Goal: Information Seeking & Learning: Learn about a topic

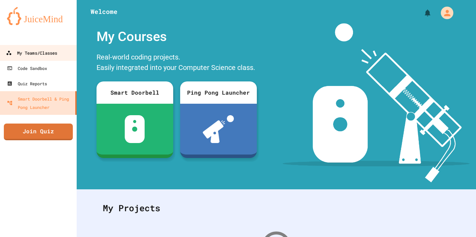
click at [46, 47] on link "My Teams/Classes" at bounding box center [38, 53] width 79 height 16
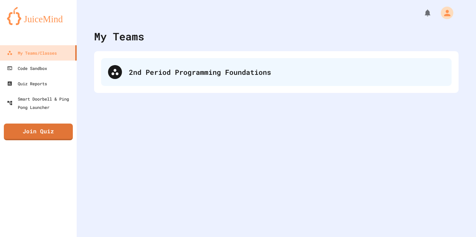
click at [334, 75] on div "2nd Period Programming Foundations" at bounding box center [287, 72] width 316 height 10
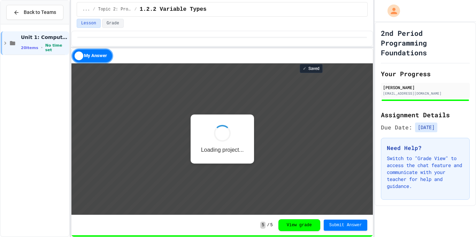
scroll to position [1, 0]
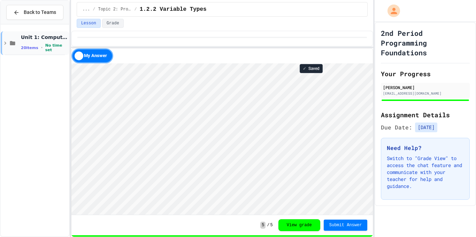
click at [47, 52] on div "Unit 1: Computational Thinking and Problem Solving 20 items • No time set" at bounding box center [35, 43] width 68 height 24
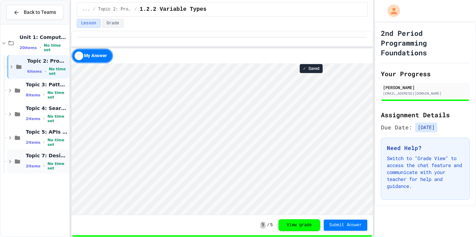
click at [30, 165] on span "2 items" at bounding box center [33, 166] width 15 height 5
click at [37, 180] on span "1.7 V2- IceCream Machine Project" at bounding box center [47, 181] width 42 height 6
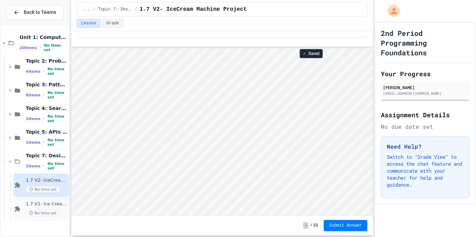
click at [38, 205] on span "1.7 V1- Ice Cream Machine" at bounding box center [47, 204] width 42 height 6
